Goal: Information Seeking & Learning: Learn about a topic

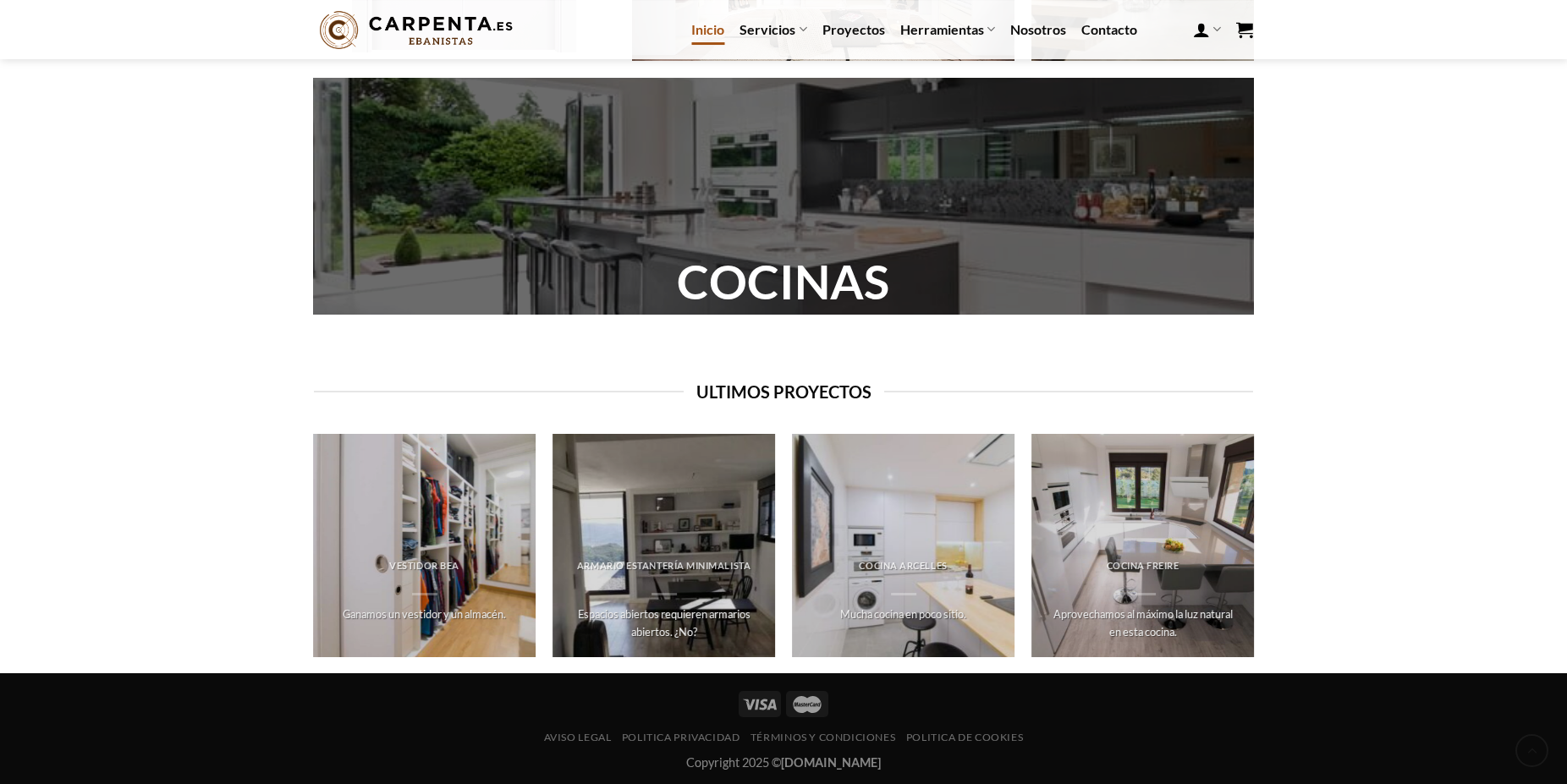
scroll to position [1624, 0]
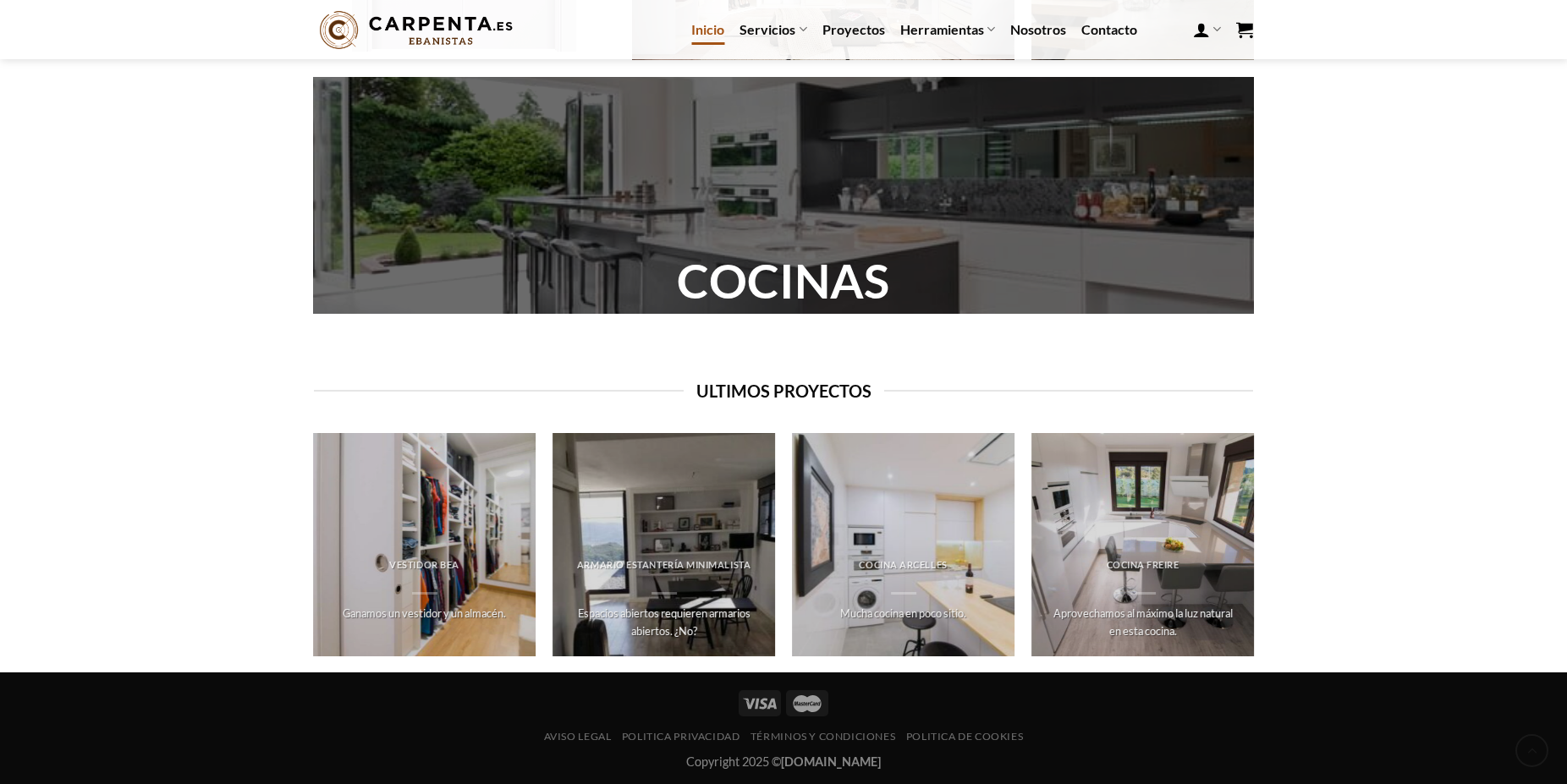
click at [800, 274] on link "COCINAS" at bounding box center [783, 281] width 212 height 57
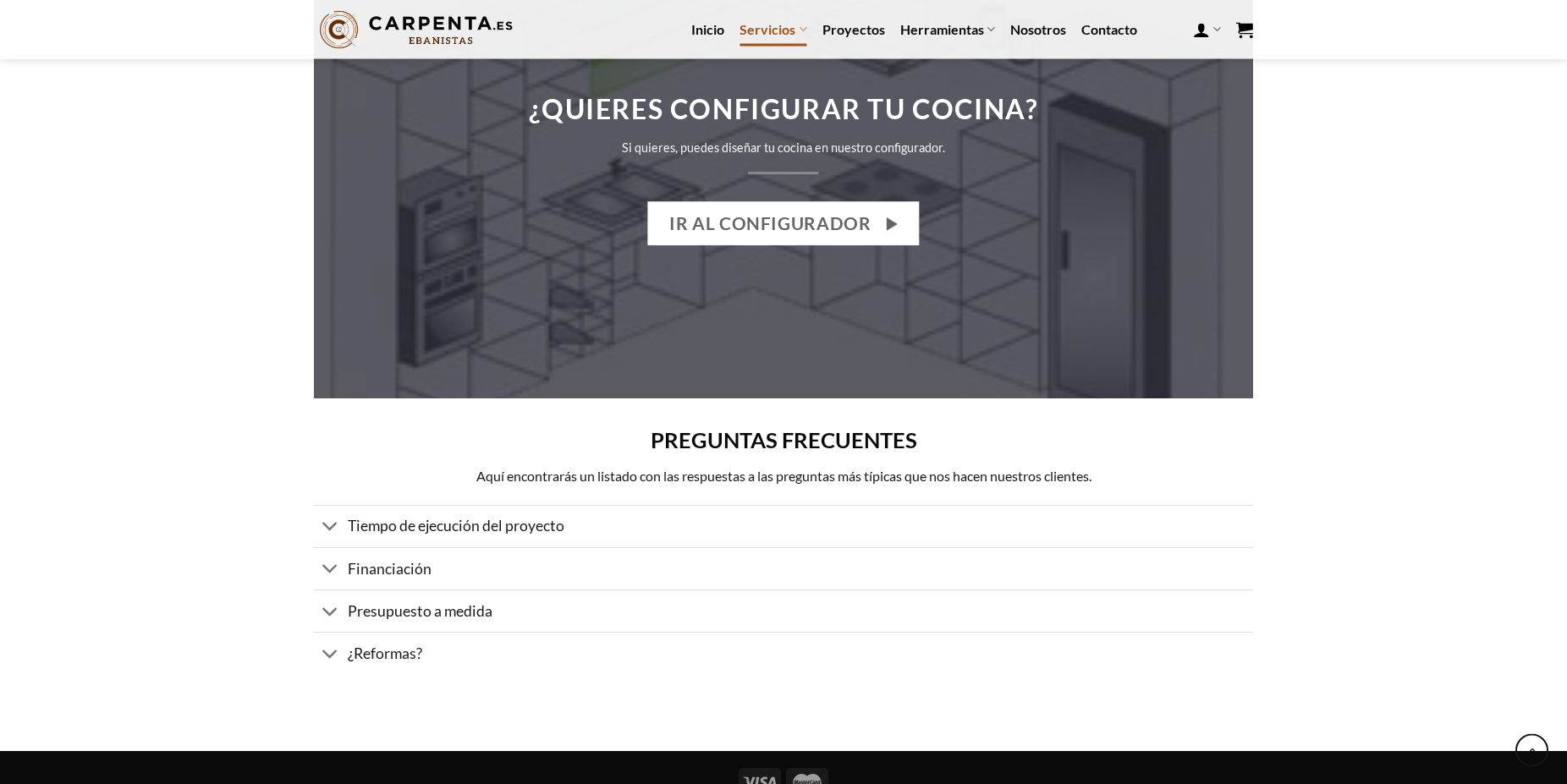
scroll to position [2578, 0]
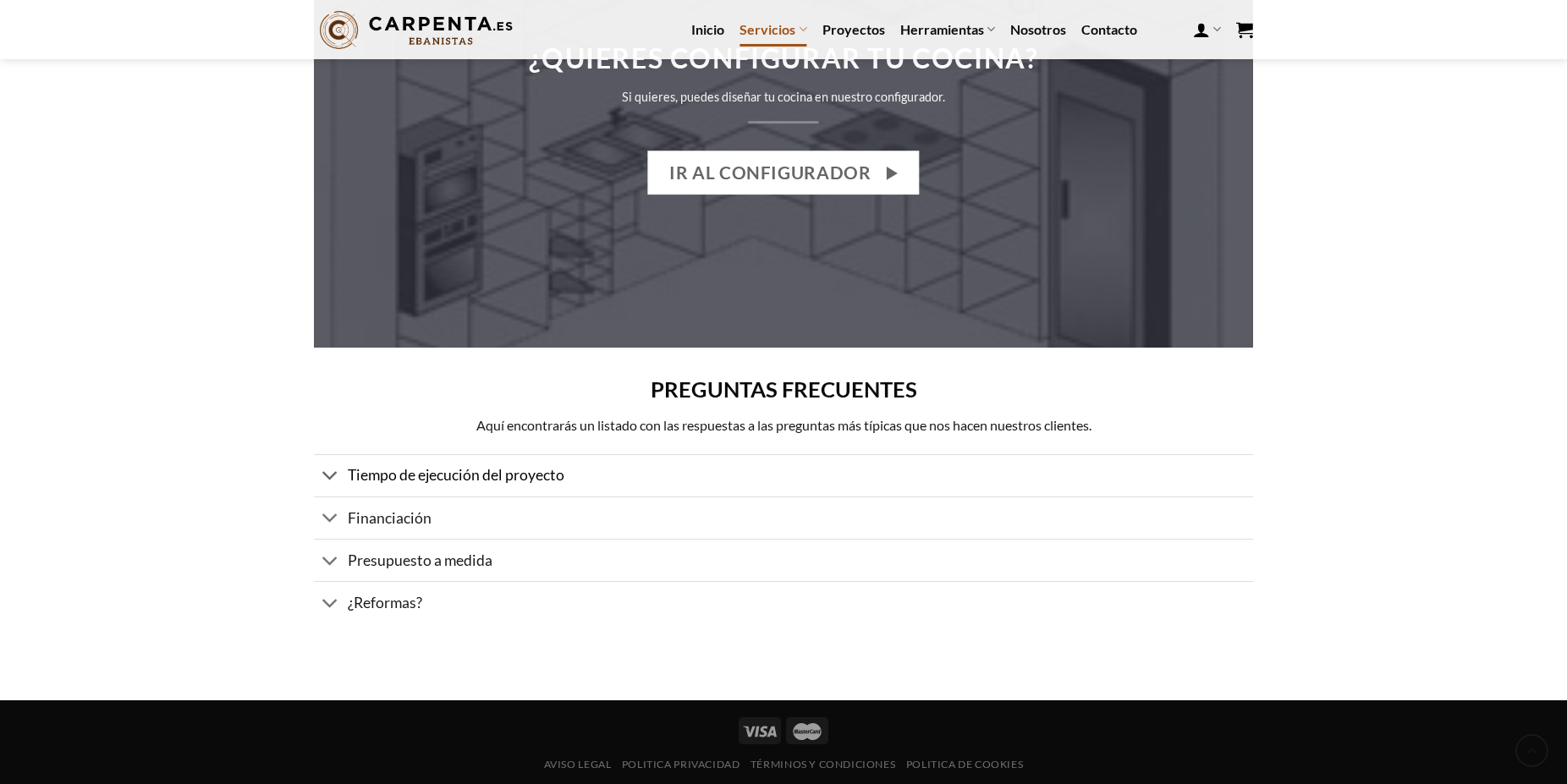
click at [414, 466] on span "Tiempo de ejecución del proyecto" at bounding box center [455, 475] width 216 height 18
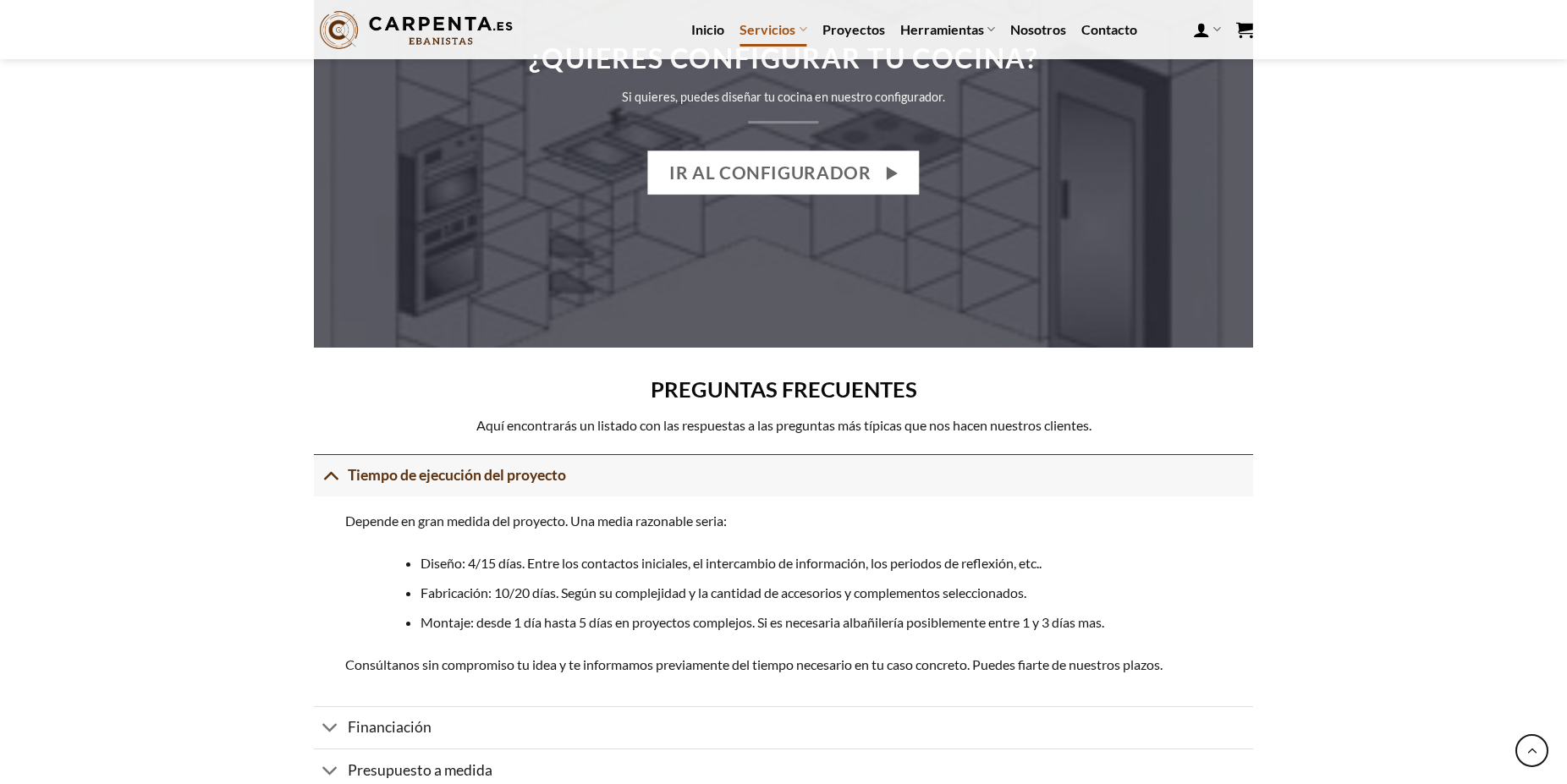
click at [415, 466] on span "Tiempo de ejecución del proyecto" at bounding box center [456, 475] width 218 height 18
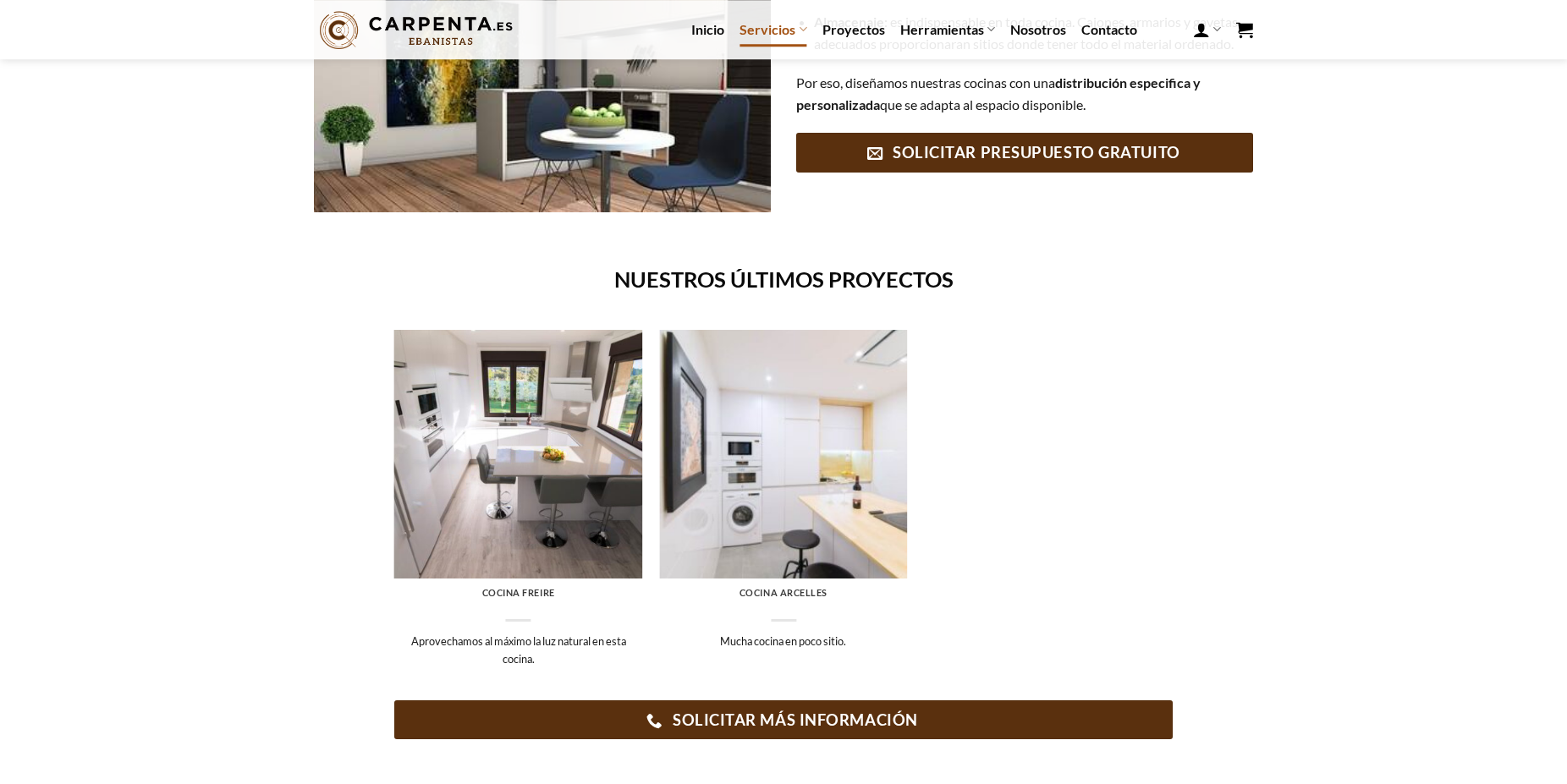
scroll to position [509, 0]
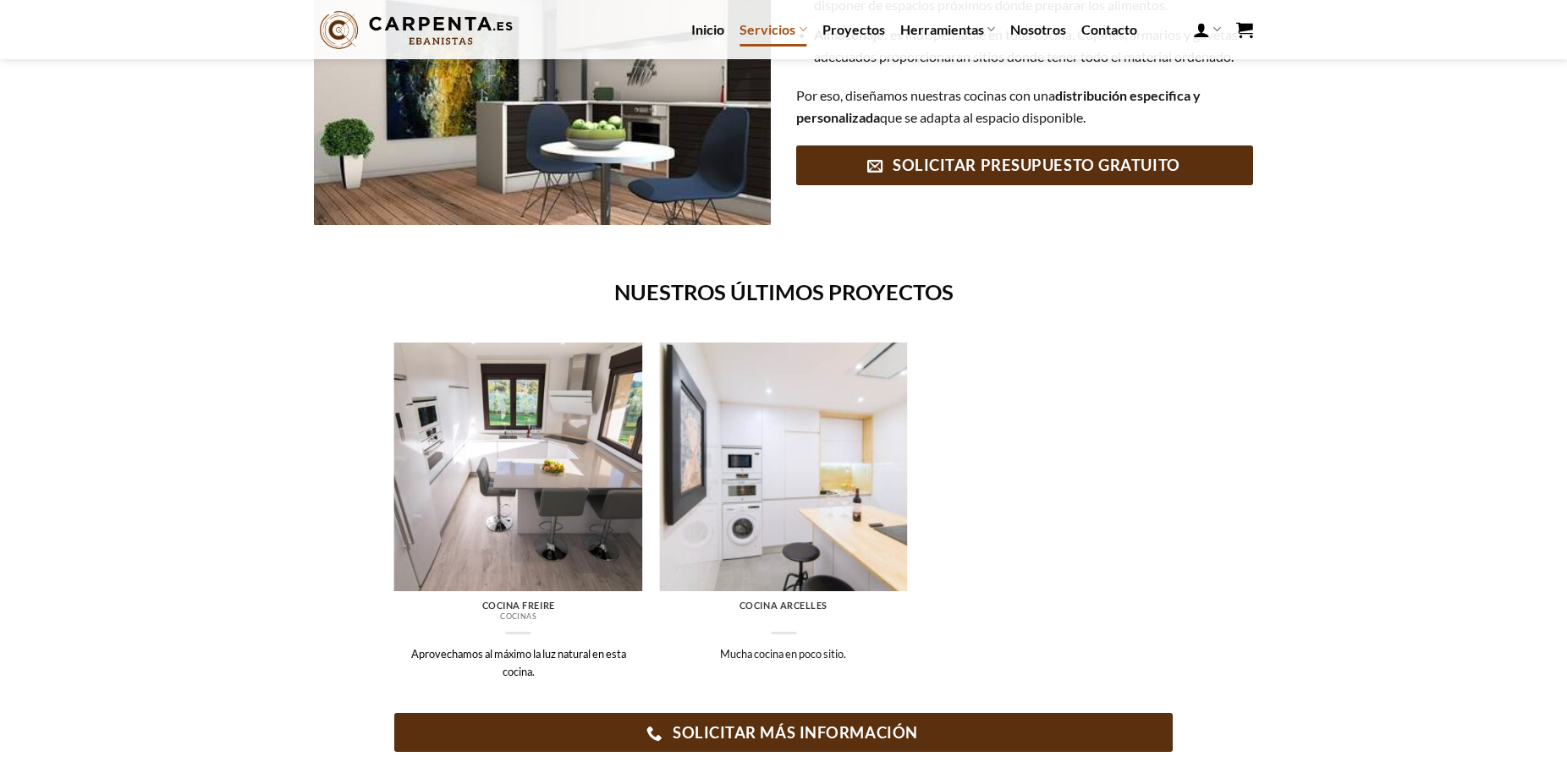
click at [520, 497] on img at bounding box center [518, 466] width 248 height 248
